Goal: Check status: Check status

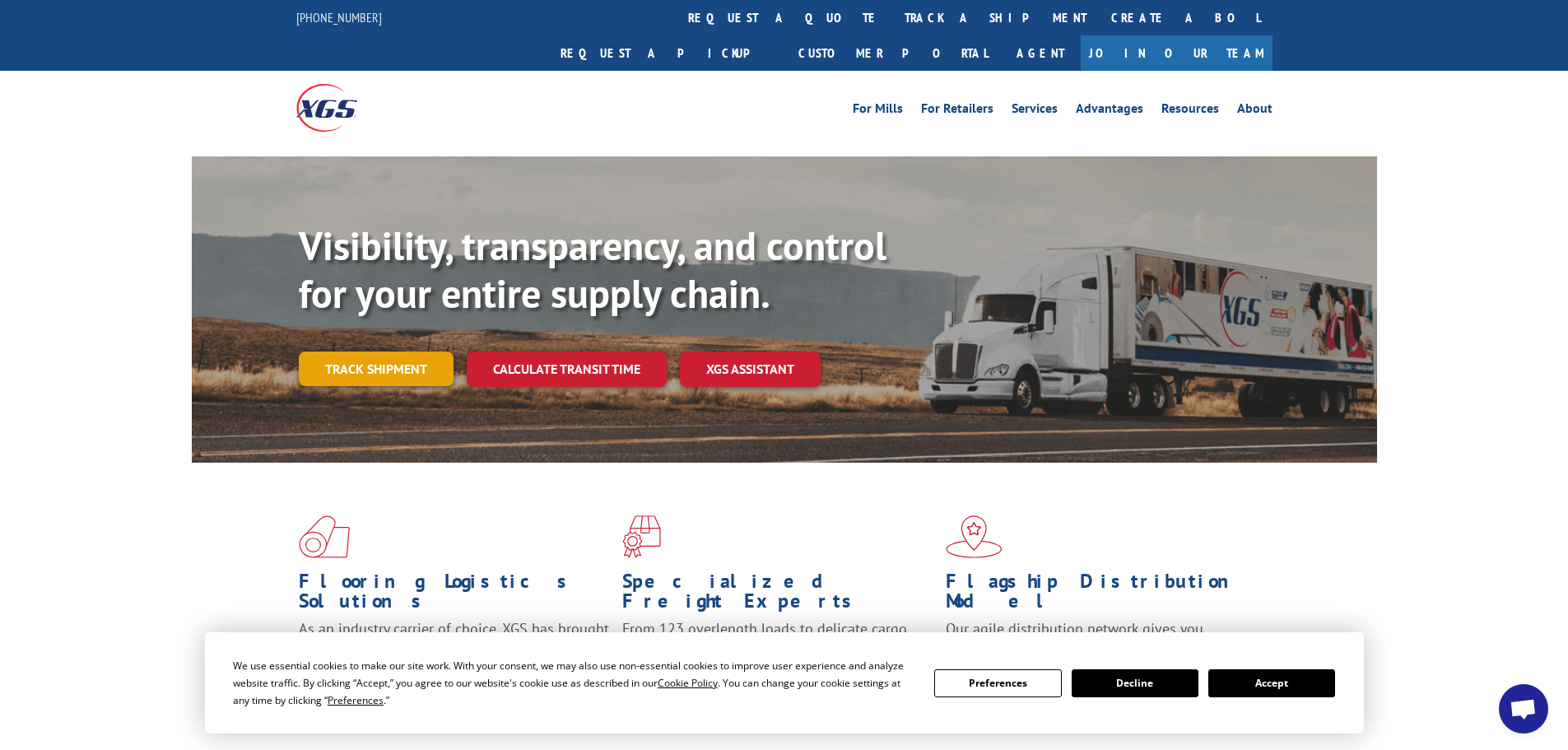
click at [382, 352] on link "Track shipment" at bounding box center [376, 369] width 155 height 34
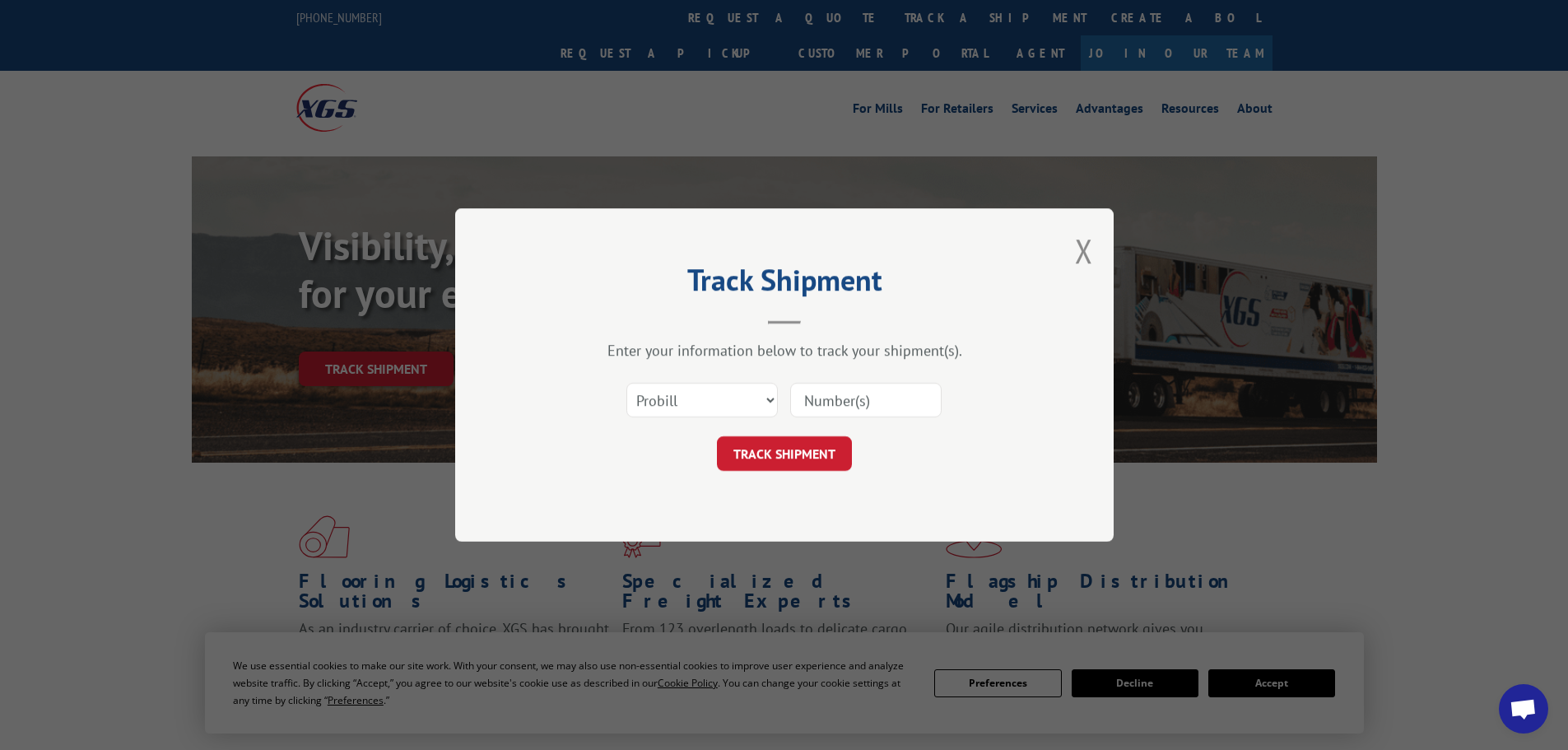
drag, startPoint x: 876, startPoint y: 404, endPoint x: 866, endPoint y: 402, distance: 10.2
click at [875, 403] on input at bounding box center [866, 400] width 151 height 34
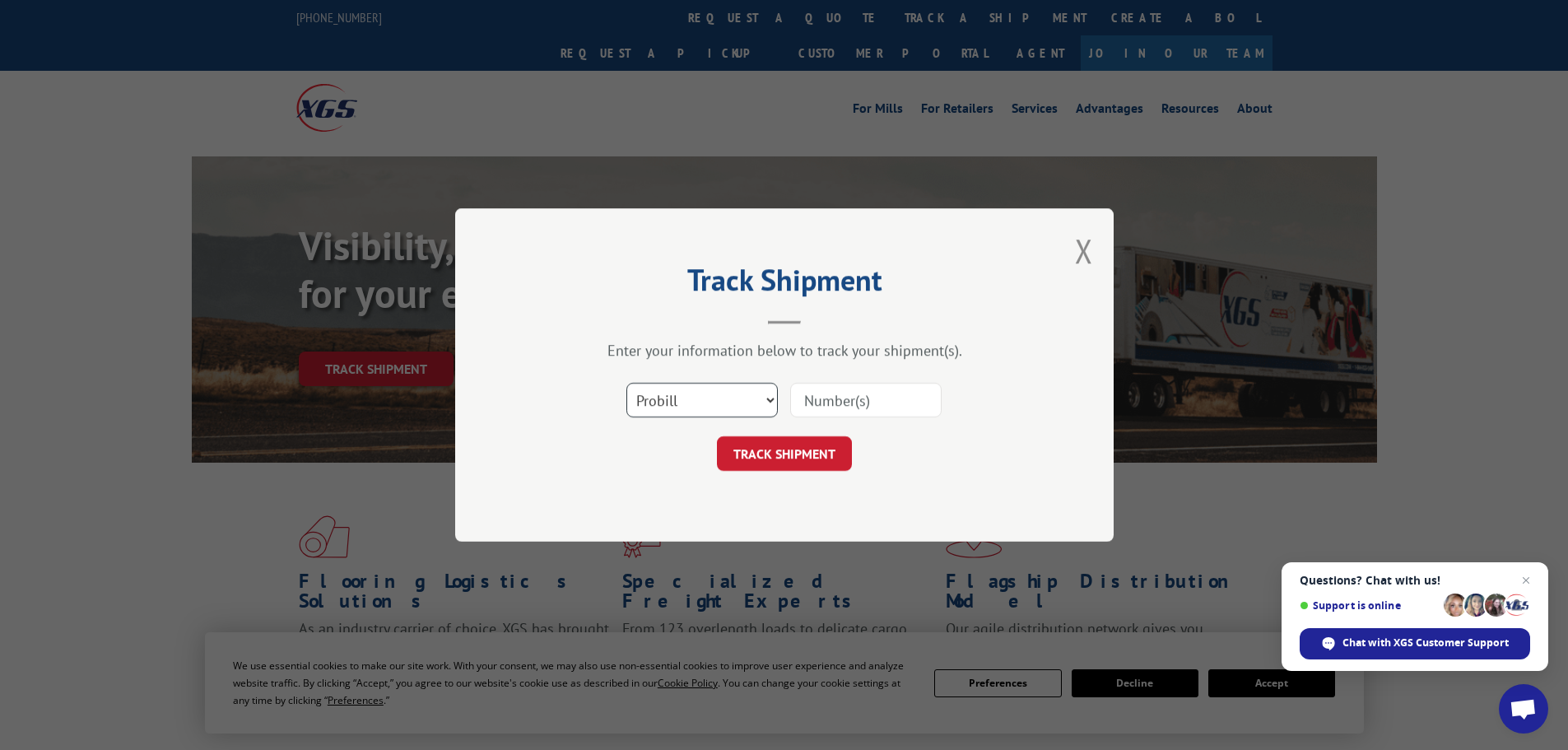
drag, startPoint x: 631, startPoint y: 387, endPoint x: 671, endPoint y: 392, distance: 40.3
click at [634, 387] on select "Select category... Probill BOL PO" at bounding box center [702, 400] width 151 height 34
select select "po"
click at [626, 383] on select "Select category... Probill BOL PO" at bounding box center [702, 400] width 151 height 34
click at [819, 406] on input at bounding box center [866, 400] width 151 height 34
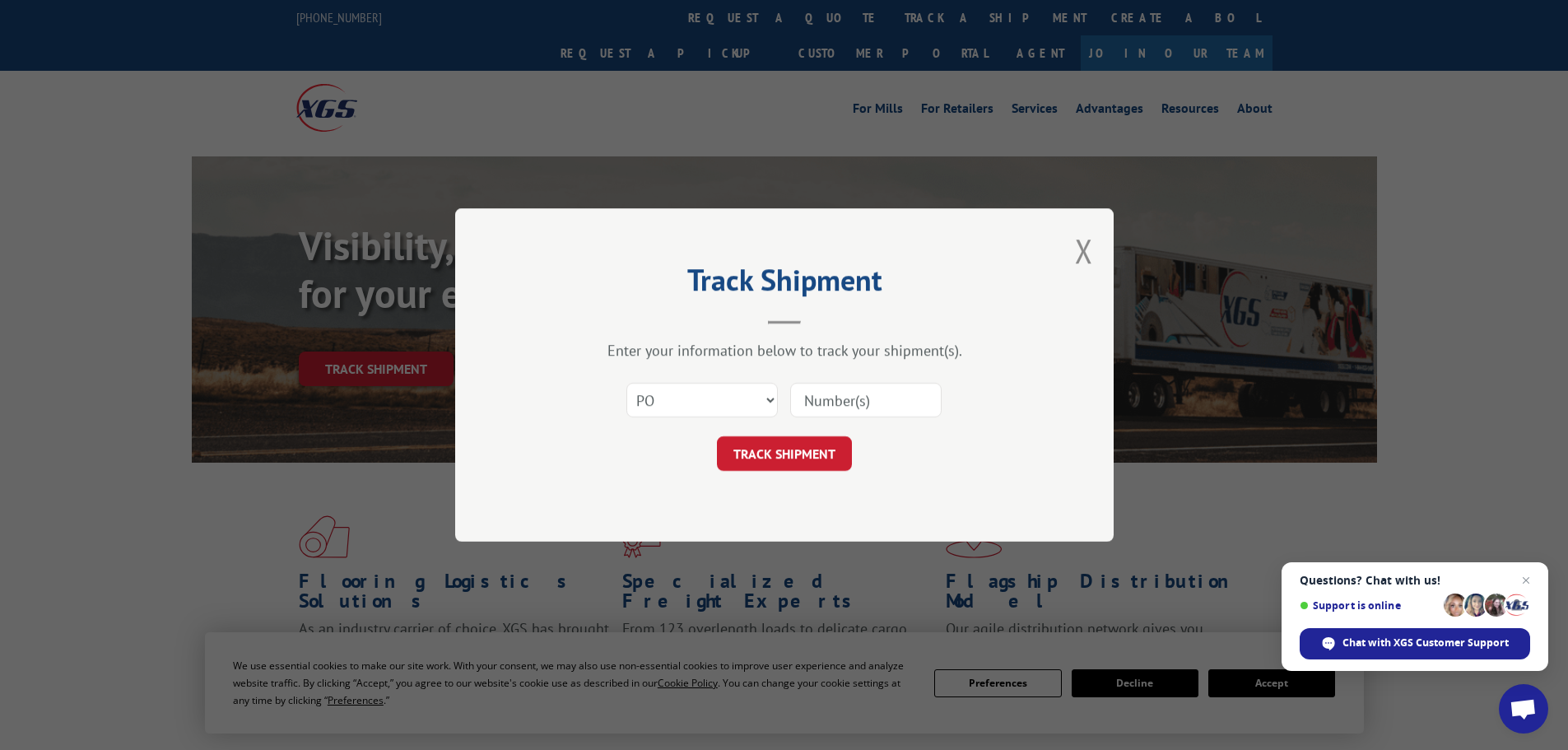
paste input "33027"
type input "33027"
click at [795, 443] on button "TRACK SHIPMENT" at bounding box center [784, 453] width 135 height 34
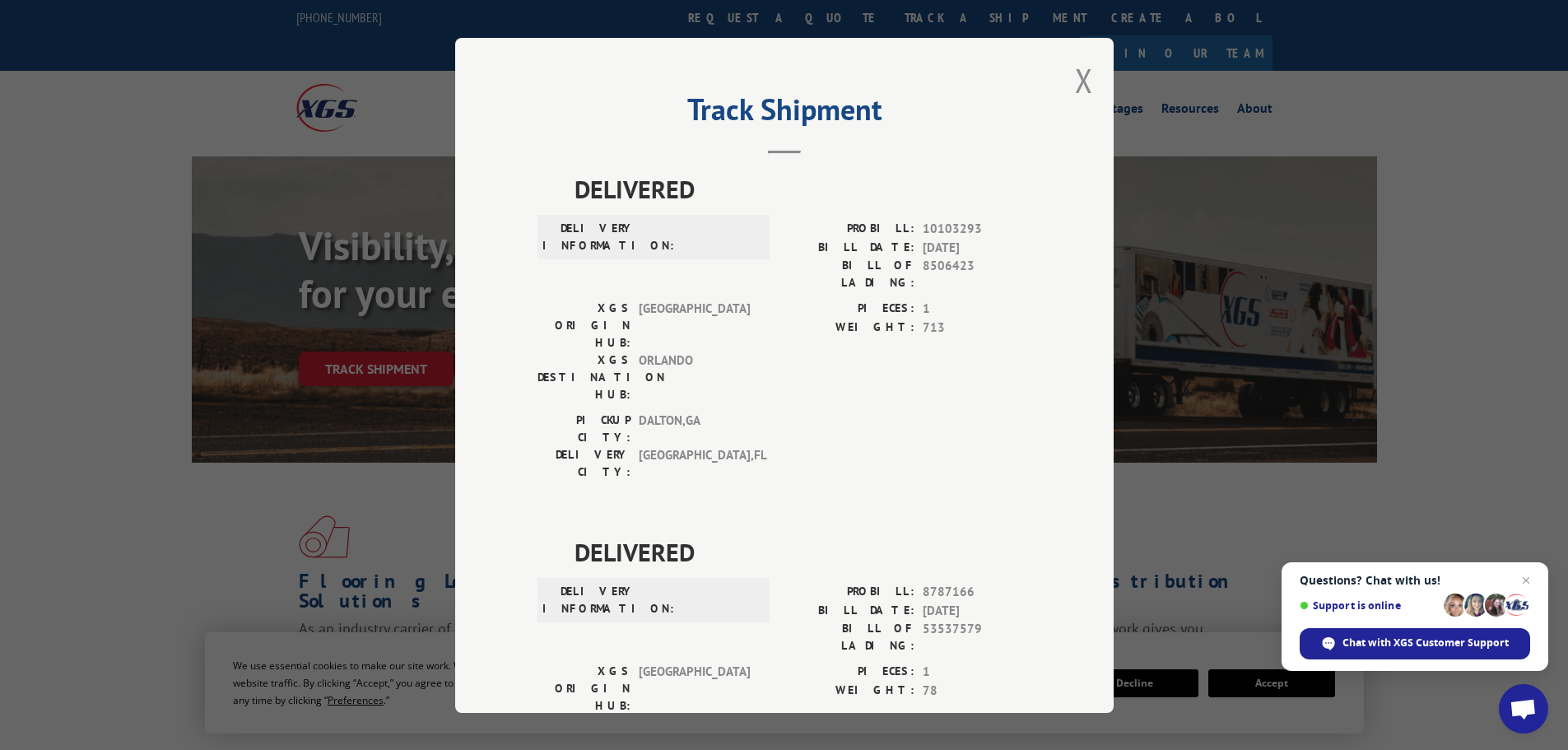
click at [1088, 77] on div "Track Shipment DELIVERED DELIVERY INFORMATION: PROBILL: 10103293 BILL DATE: [DA…" at bounding box center [784, 375] width 658 height 676
click at [1075, 81] on button "Close modal" at bounding box center [1084, 80] width 18 height 44
